Goal: Information Seeking & Learning: Learn about a topic

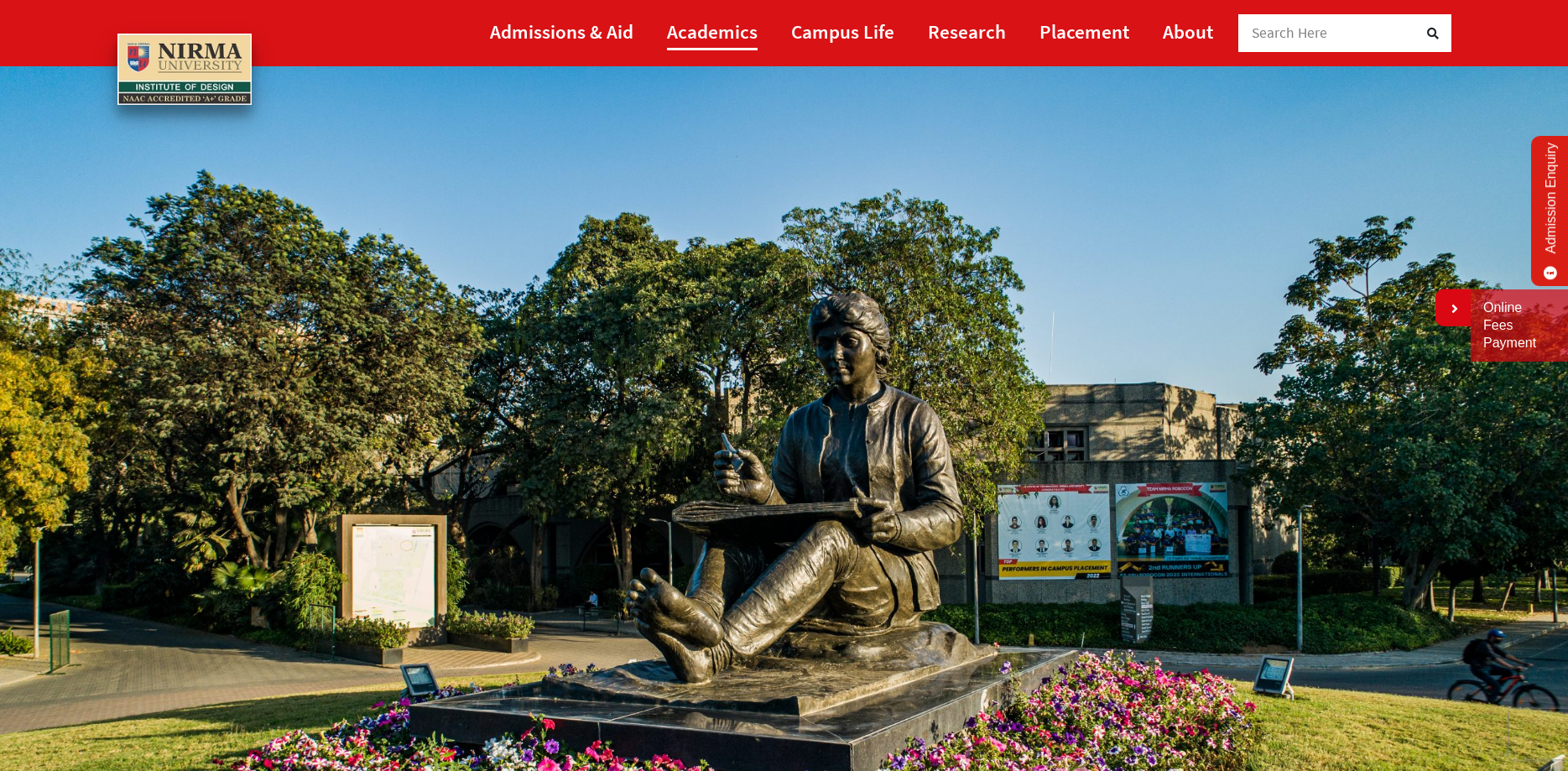
click at [728, 32] on link "Academics" at bounding box center [712, 31] width 90 height 37
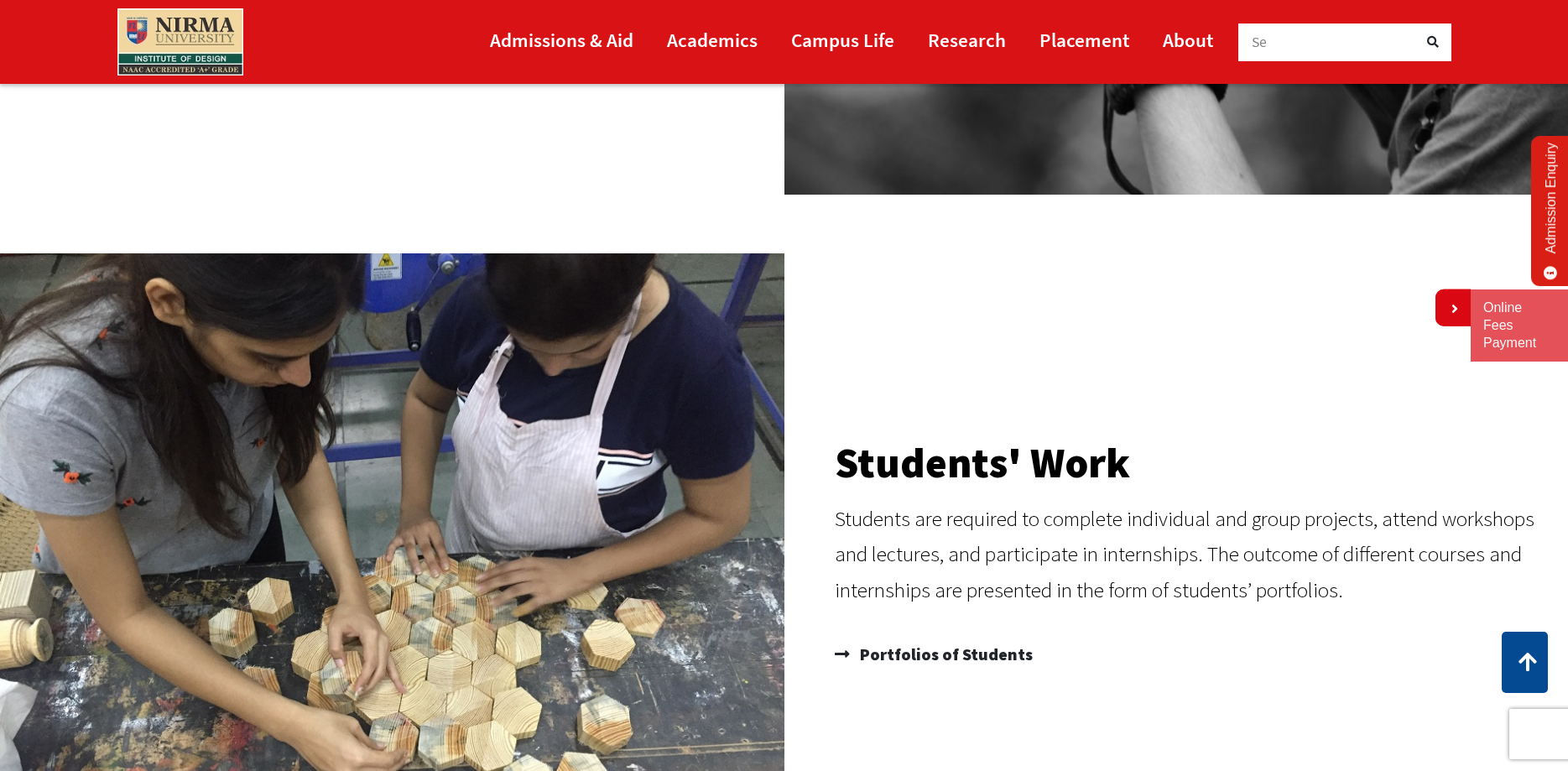
scroll to position [1626, 0]
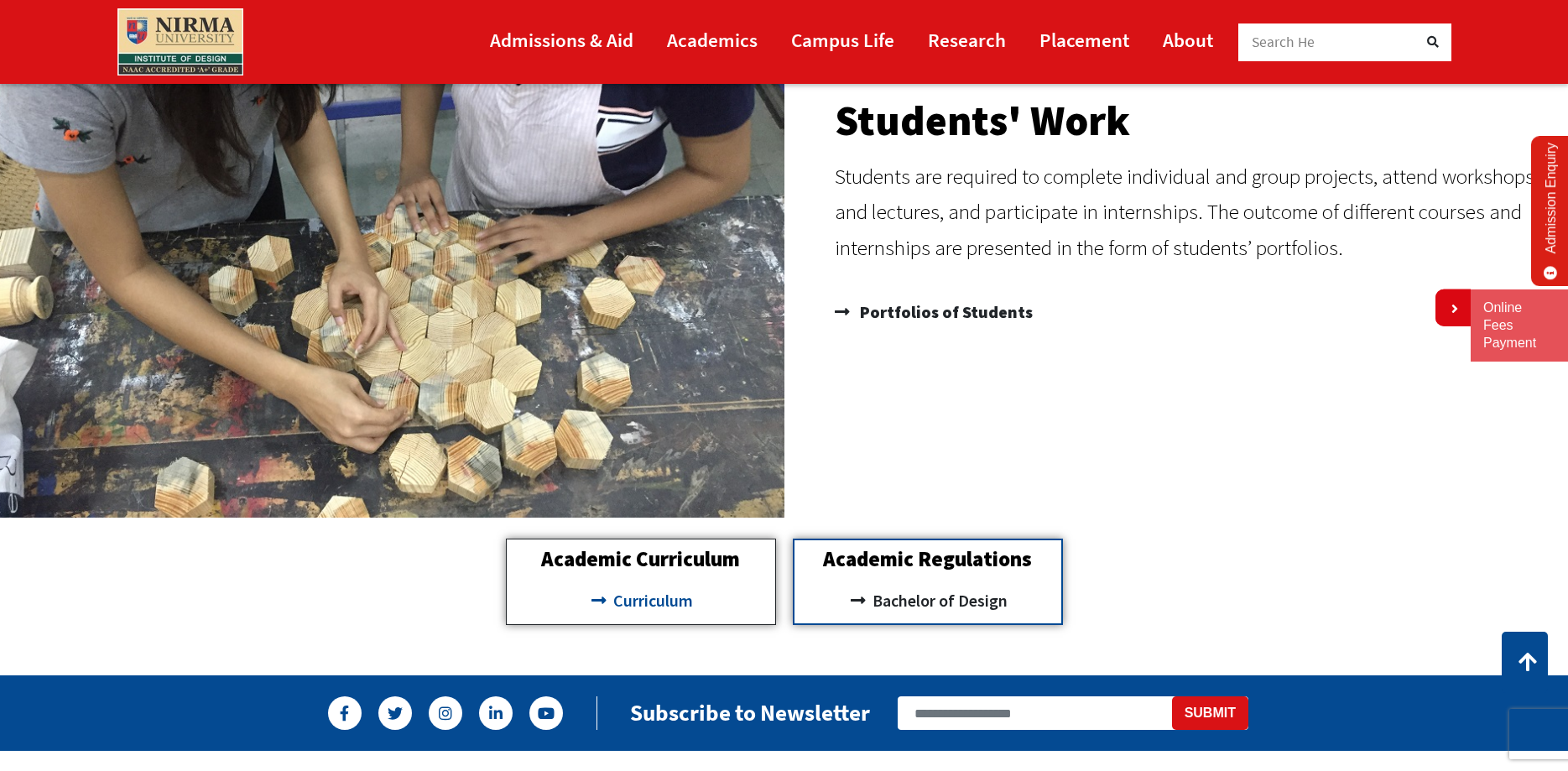
click at [651, 600] on span "Curriculum" at bounding box center [651, 601] width 84 height 29
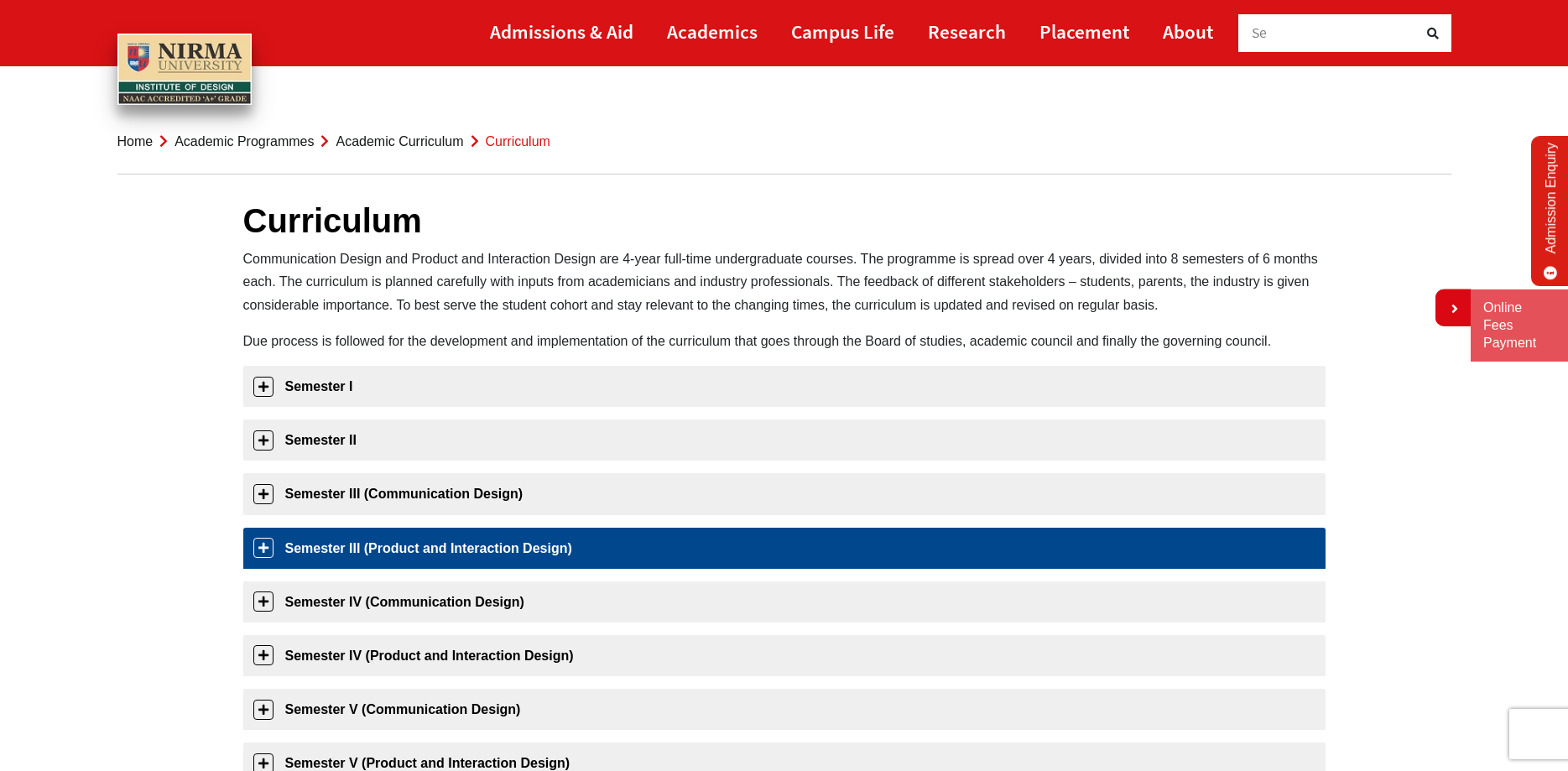
click at [470, 546] on link "Semester III (Product and Interaction Design)" at bounding box center [784, 548] width 1082 height 41
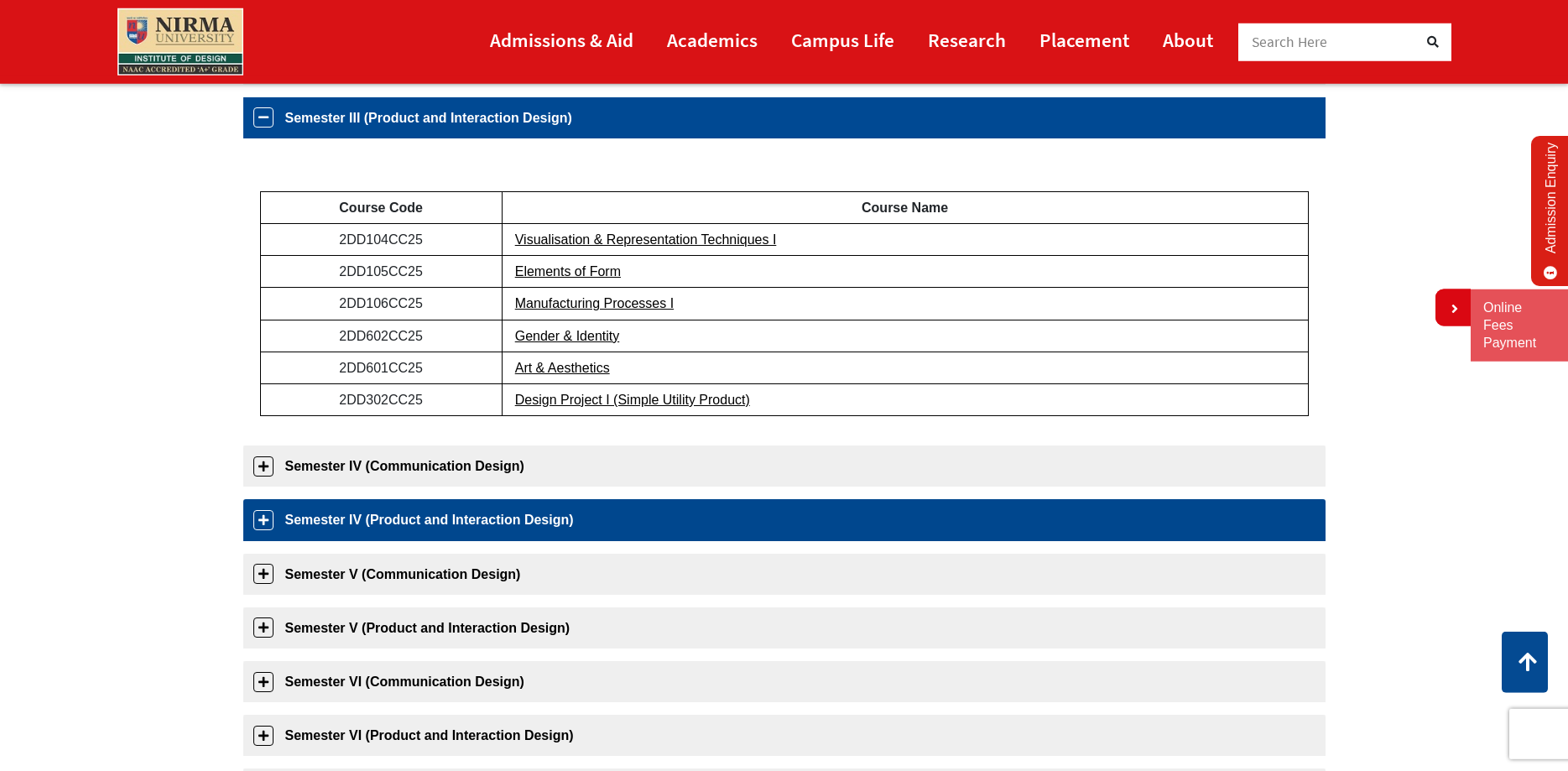
scroll to position [426, 0]
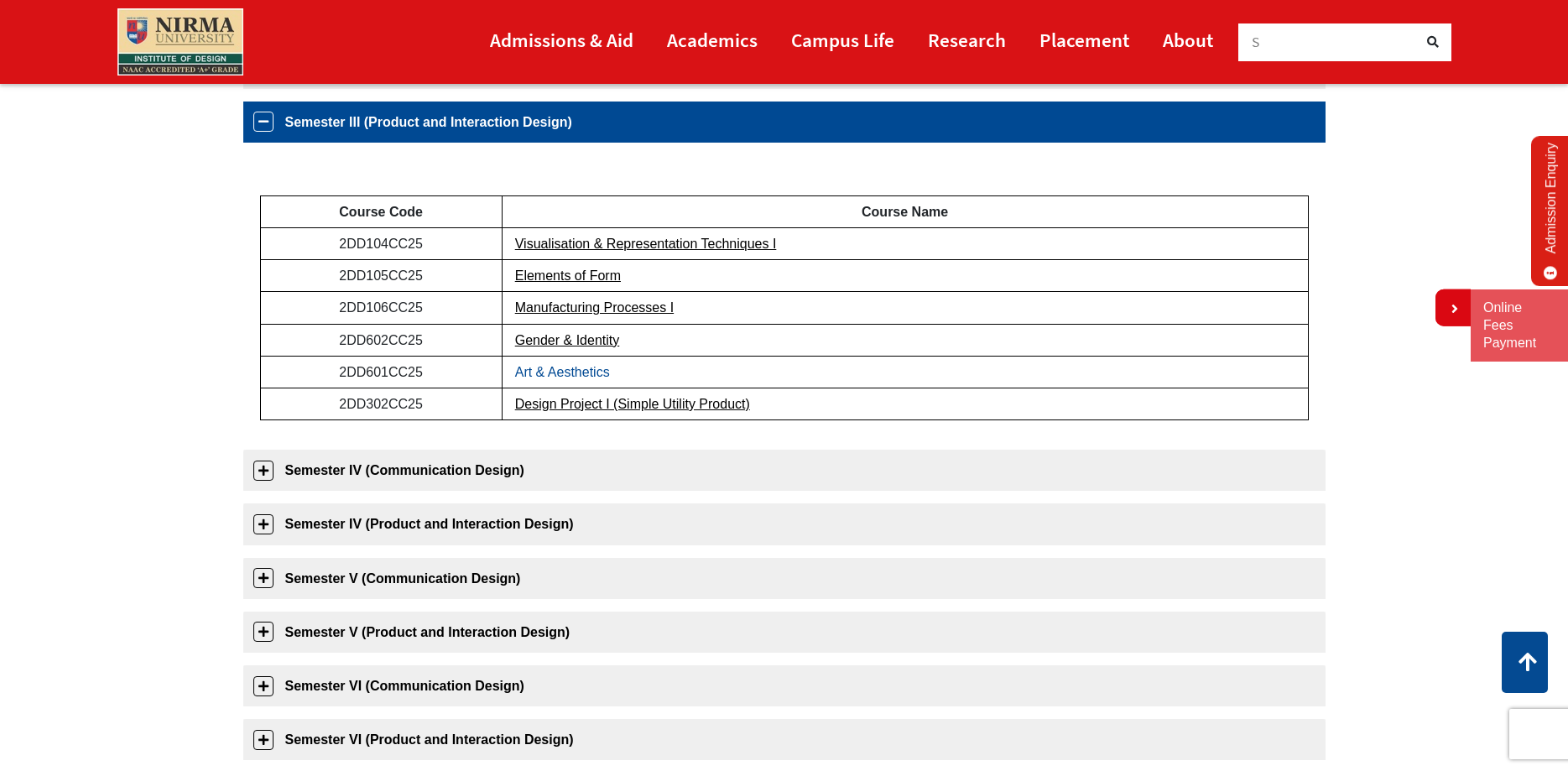
click at [563, 368] on link "Art & Aesthetics" at bounding box center [562, 372] width 94 height 14
